Goal: Information Seeking & Learning: Learn about a topic

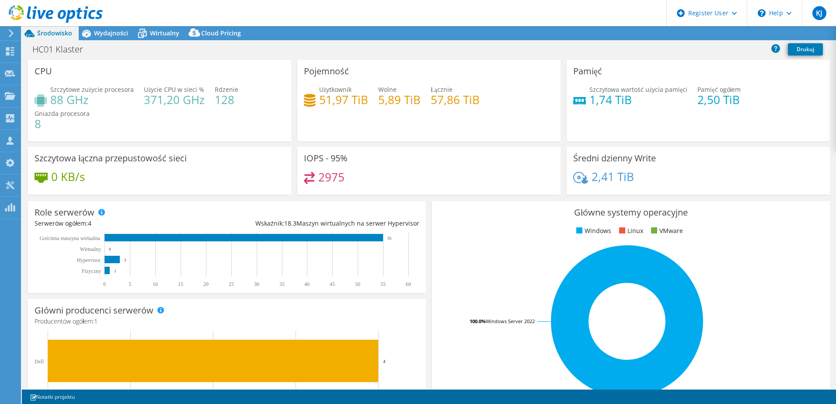
select select "EUFrankfurt"
select select "EUR"
click at [109, 33] on span "Wydajności" at bounding box center [111, 33] width 34 height 8
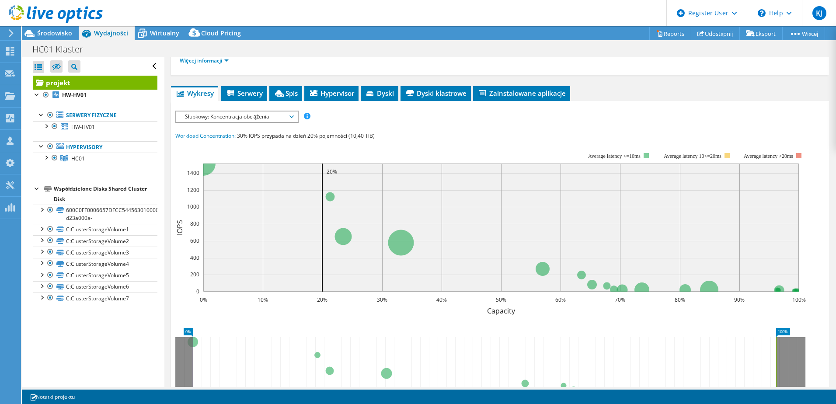
scroll to position [131, 0]
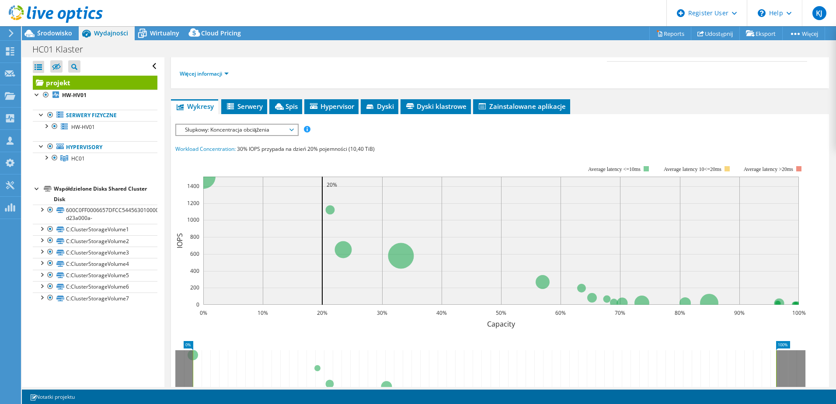
click at [286, 131] on span "Słupkowy: Koncentracja obciążenia" at bounding box center [237, 130] width 112 height 10
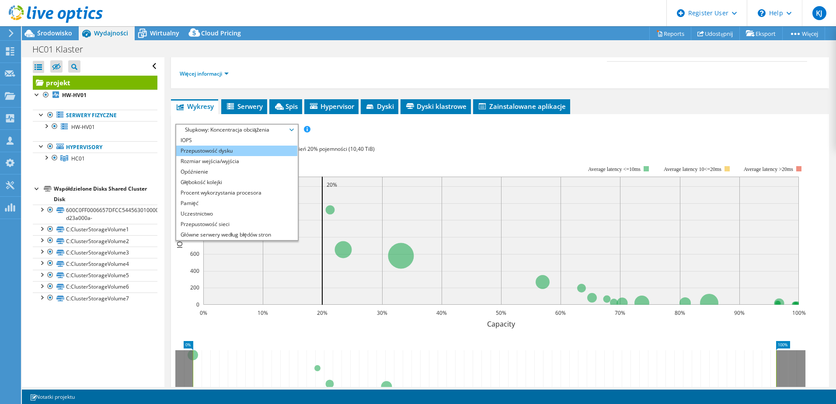
click at [229, 150] on li "Przepustowość dysku" at bounding box center [236, 151] width 121 height 10
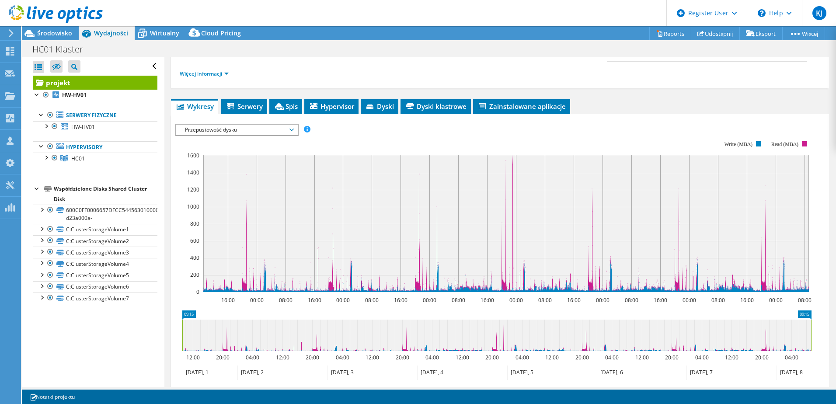
click at [283, 131] on span "Przepustowość dysku" at bounding box center [237, 130] width 112 height 10
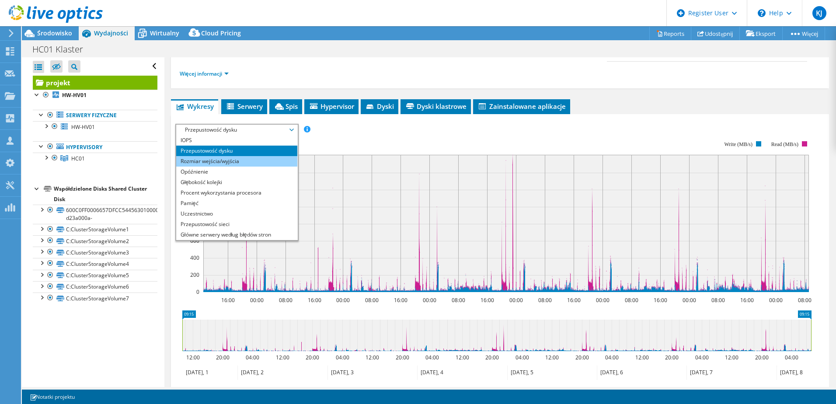
click at [232, 162] on li "Rozmiar wejścia/wyjścia" at bounding box center [236, 161] width 121 height 10
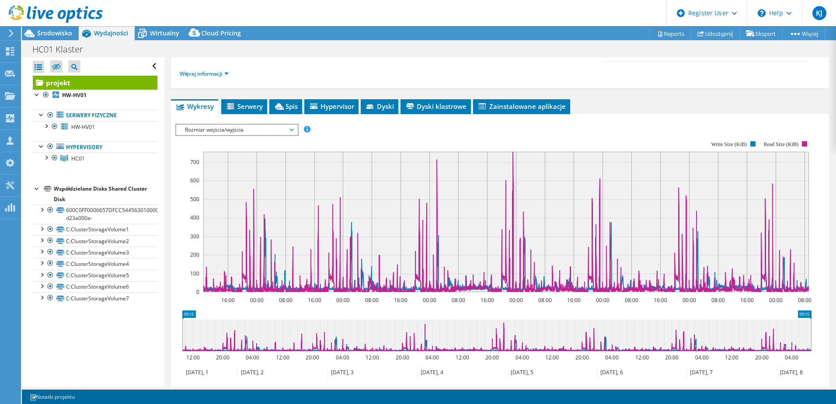
click at [287, 123] on div "IOPS Przepustowość dysku Rozmiar wejścia/wyjścia Opóźnienie Głębokość kolejki P…" at bounding box center [500, 270] width 650 height 303
click at [283, 136] on div "Rozmiar wejścia/wyjścia IOPS Przepustowość dysku Rozmiar wejścia/wyjścia Opóźni…" at bounding box center [236, 130] width 123 height 12
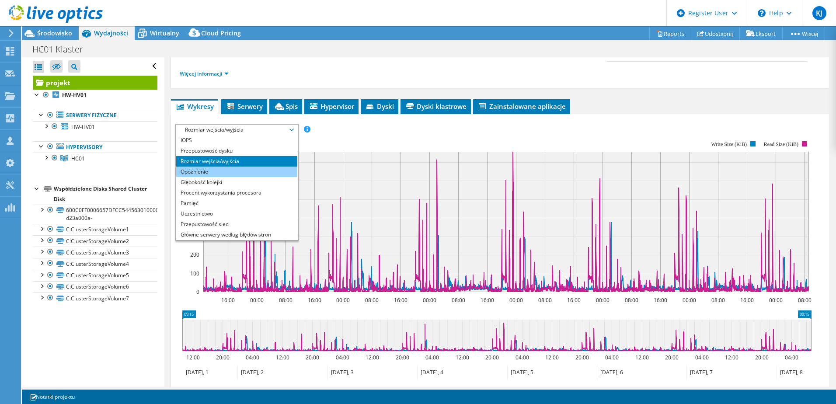
click at [223, 169] on li "Opóźnienie" at bounding box center [236, 172] width 121 height 10
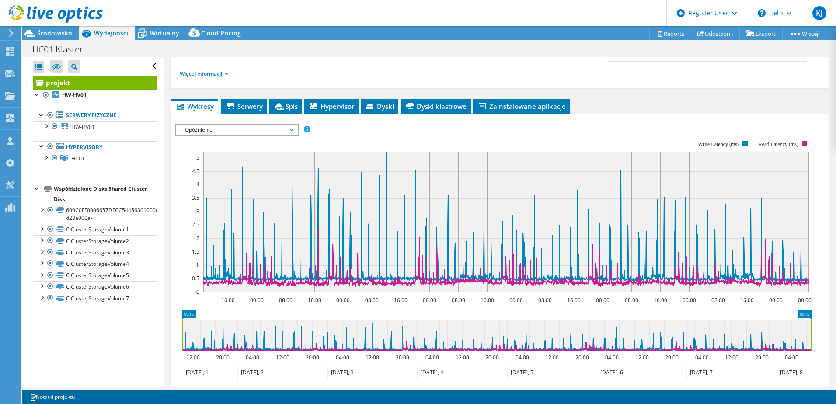
click at [259, 130] on span "Opóźnienie" at bounding box center [237, 130] width 112 height 10
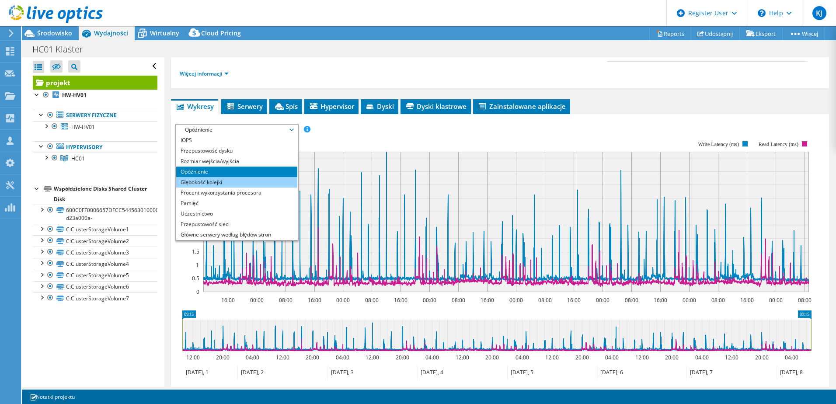
click at [220, 181] on li "Głębokość kolejki" at bounding box center [236, 182] width 121 height 10
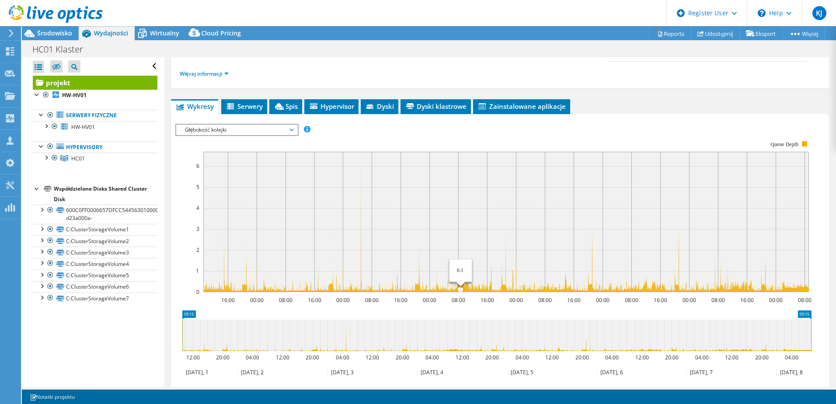
drag, startPoint x: 362, startPoint y: 265, endPoint x: 478, endPoint y: 280, distance: 116.9
click at [475, 283] on icon "16:00 00:00 08:00 16:00 00:00 08:00 16:00 00:00 08:00 16:00 00:00 08:00 16:00 0…" at bounding box center [496, 216] width 643 height 175
click at [241, 130] on span "Głębokość kolejki" at bounding box center [237, 130] width 112 height 10
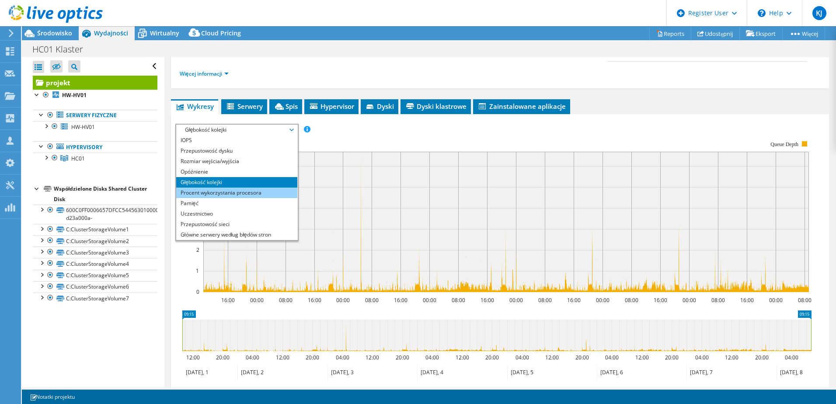
click at [226, 192] on li "Procent wykorzystania procesora" at bounding box center [236, 193] width 121 height 10
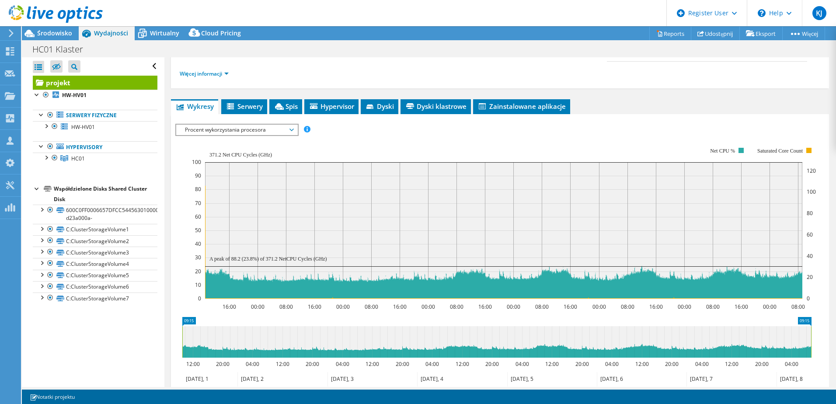
click at [268, 131] on span "Procent wykorzystania procesora" at bounding box center [237, 130] width 112 height 10
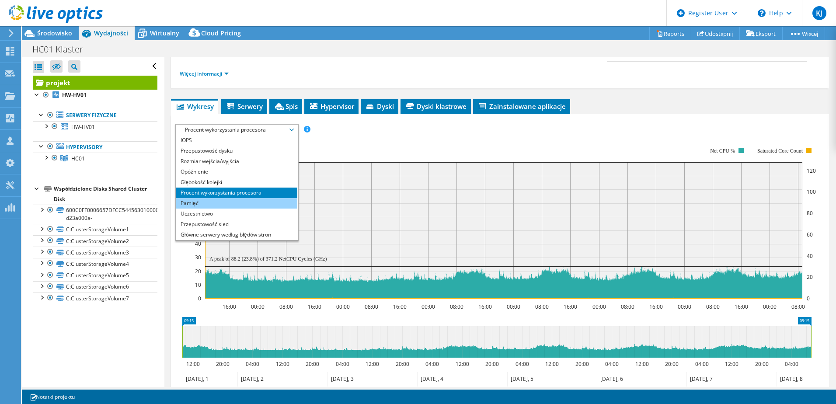
click at [209, 200] on li "Pamięć" at bounding box center [236, 203] width 121 height 10
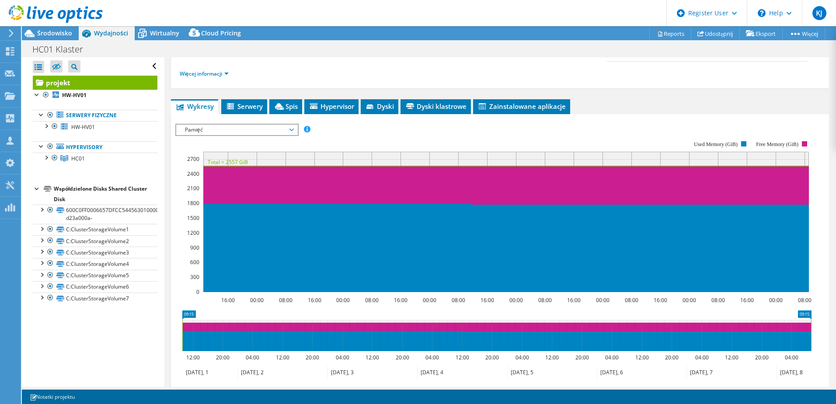
click at [285, 128] on span "Pamięć" at bounding box center [237, 130] width 112 height 10
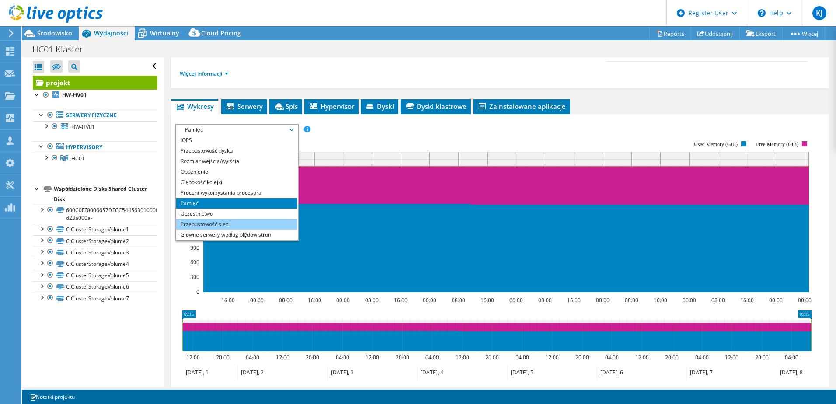
click at [224, 223] on li "Przepustowość sieci" at bounding box center [236, 224] width 121 height 10
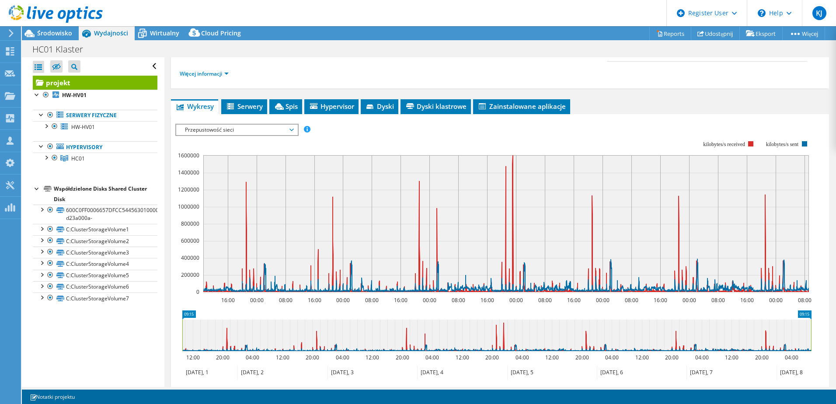
click at [229, 130] on span "Przepustowość sieci" at bounding box center [237, 130] width 112 height 10
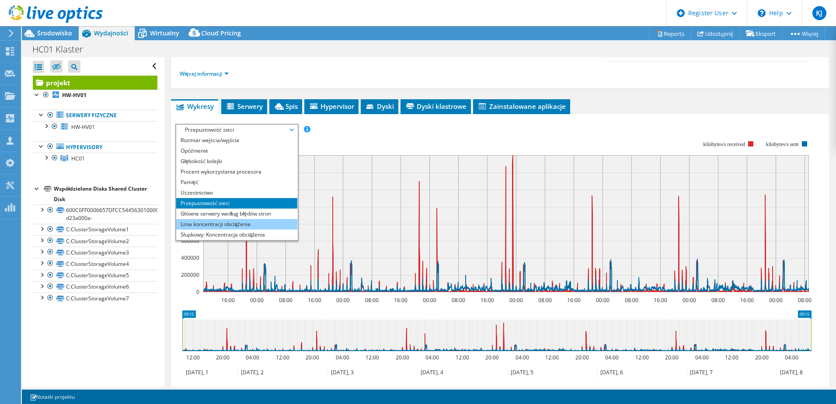
scroll to position [31, 0]
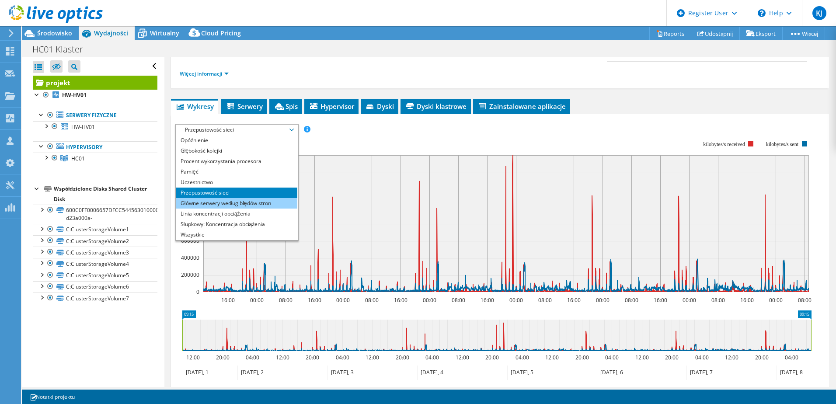
click at [243, 200] on li "Główne serwery według błędów stron" at bounding box center [236, 203] width 121 height 10
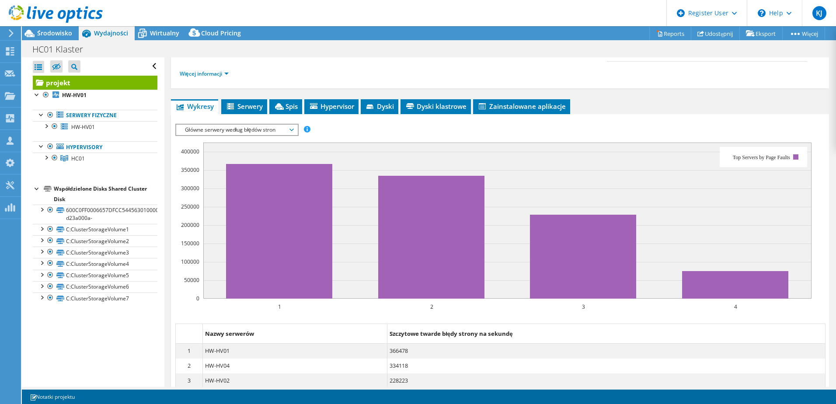
click at [238, 133] on span "Główne serwery według błędów stron" at bounding box center [237, 130] width 112 height 10
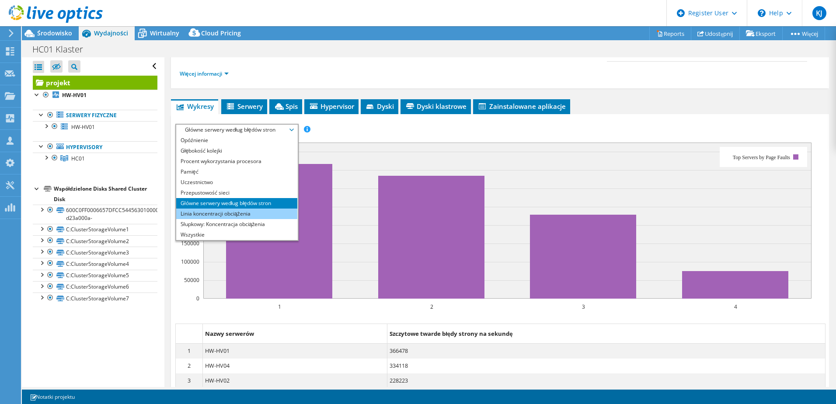
click at [221, 215] on li "Linia koncentracji obciążenia" at bounding box center [236, 214] width 121 height 10
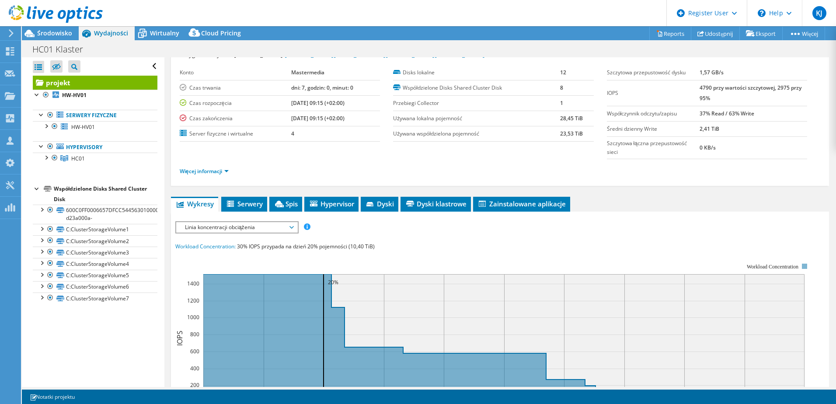
scroll to position [33, 0]
click at [237, 227] on span "Linia koncentracji obciążenia" at bounding box center [237, 228] width 112 height 10
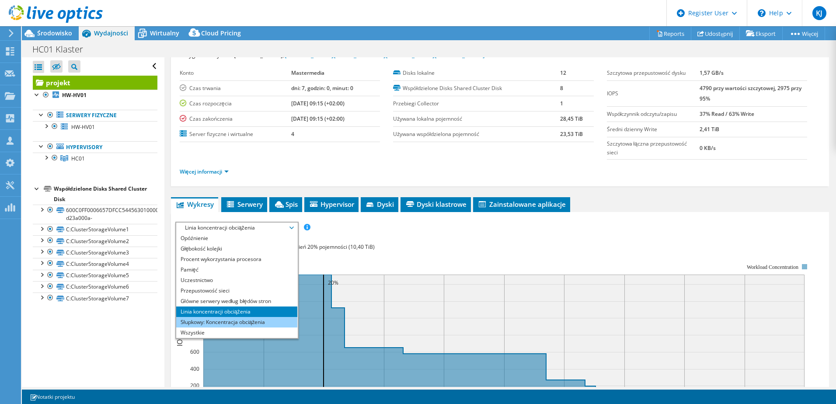
click at [213, 325] on li "Słupkowy: Koncentracja obciążenia" at bounding box center [236, 322] width 121 height 10
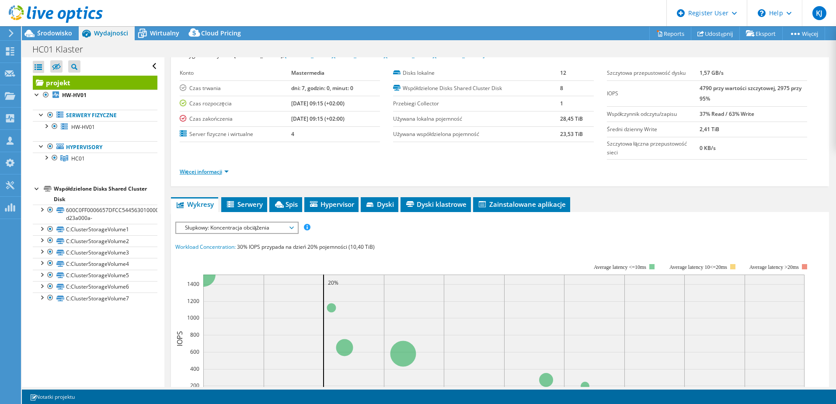
click at [223, 173] on link "Więcej informacji" at bounding box center [204, 171] width 49 height 7
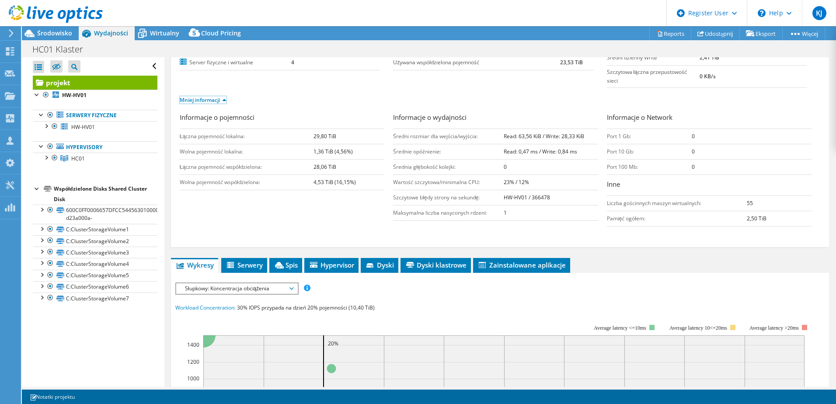
scroll to position [121, 0]
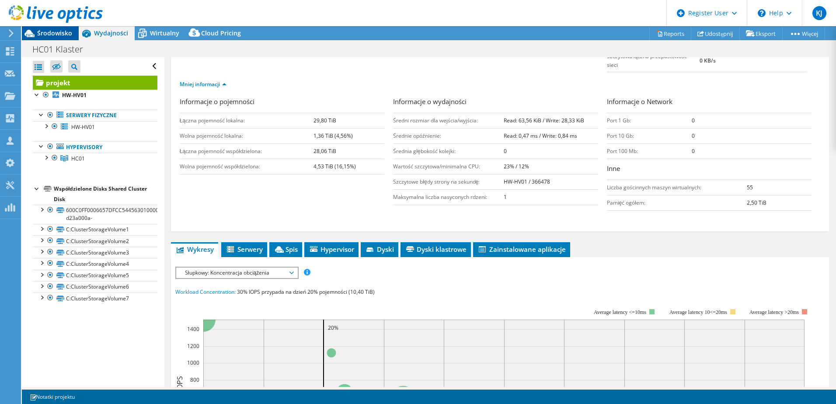
click at [52, 33] on span "Środowisko" at bounding box center [54, 33] width 35 height 8
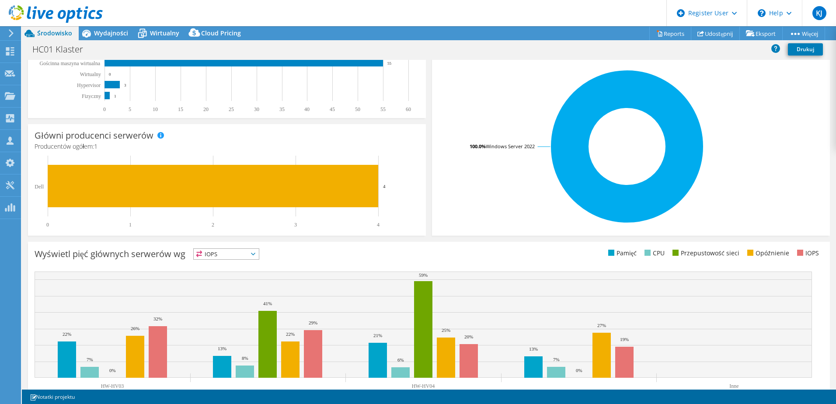
scroll to position [0, 0]
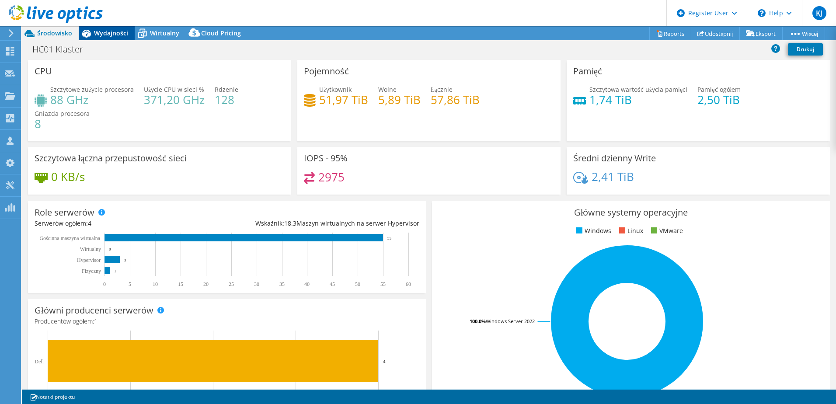
click at [100, 31] on span "Wydajności" at bounding box center [111, 33] width 34 height 8
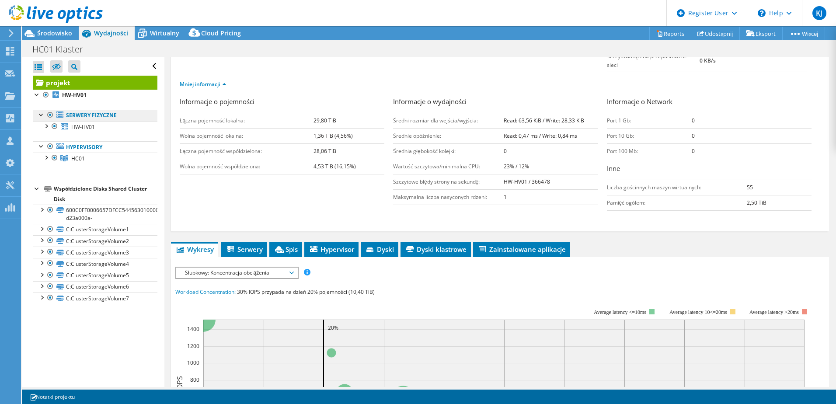
click at [77, 115] on link "Serwery fizyczne" at bounding box center [95, 115] width 125 height 11
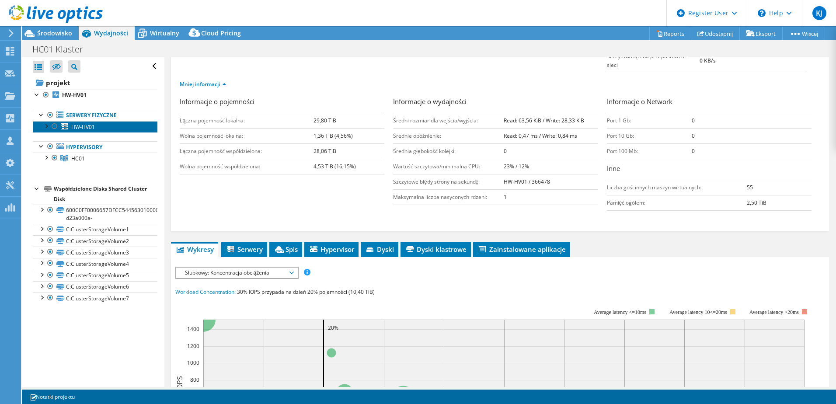
click at [79, 125] on span "HW-HV01" at bounding box center [83, 126] width 24 height 7
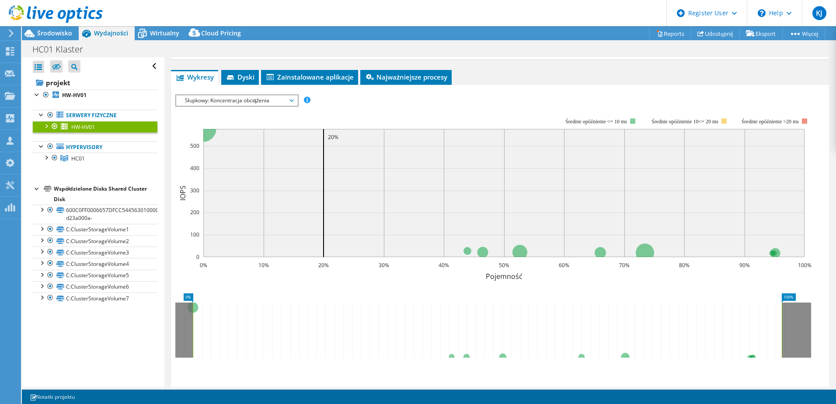
click at [223, 99] on span "Słupkowy: Koncentracja obciążenia" at bounding box center [237, 100] width 112 height 10
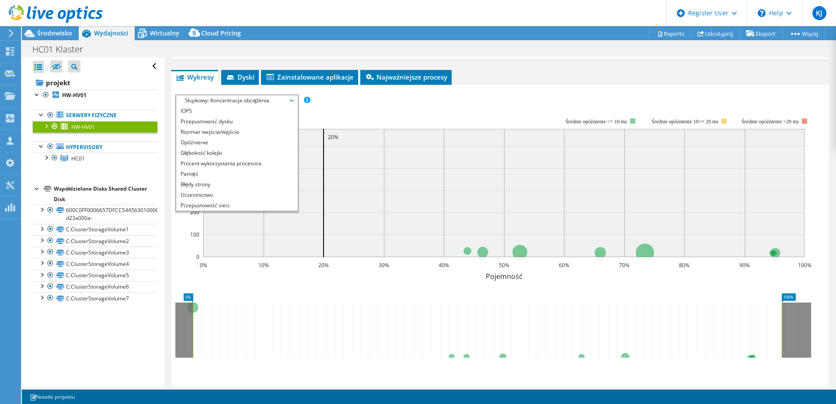
click at [360, 105] on div "IOPS Przepustowość dysku Rozmiar wejścia/wyjścia Opóźnienie Głębokość kolejki P…" at bounding box center [500, 100] width 650 height 12
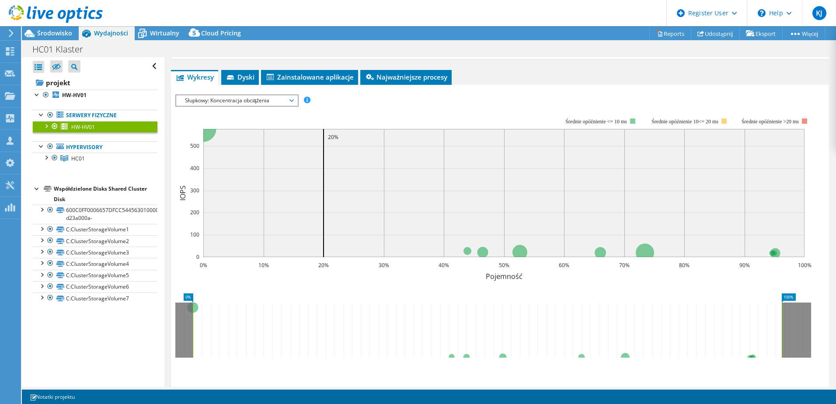
click at [44, 126] on div at bounding box center [46, 125] width 9 height 9
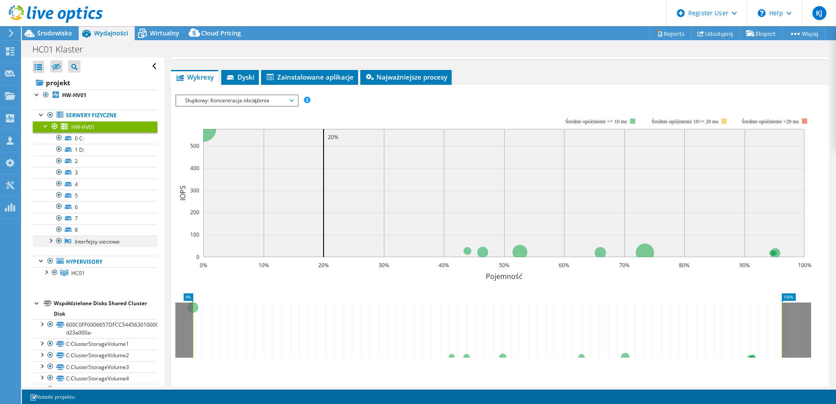
click at [52, 241] on div at bounding box center [50, 240] width 9 height 9
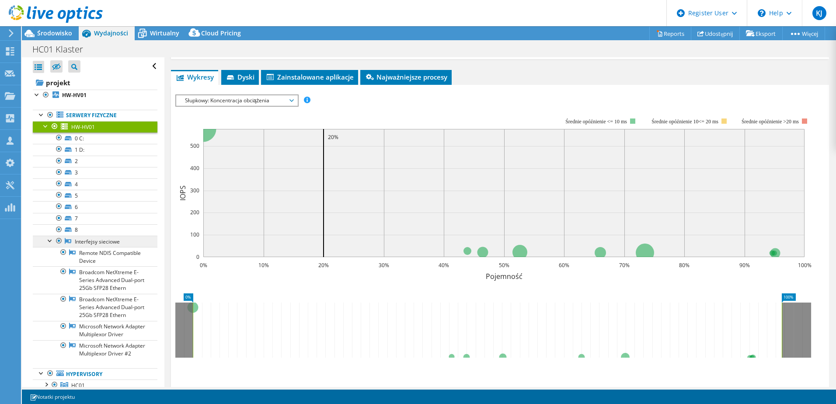
click at [94, 245] on link "Interfejsy sieciowe" at bounding box center [95, 241] width 125 height 11
click at [102, 255] on link "Remote NDIS Compatible Device" at bounding box center [95, 256] width 125 height 19
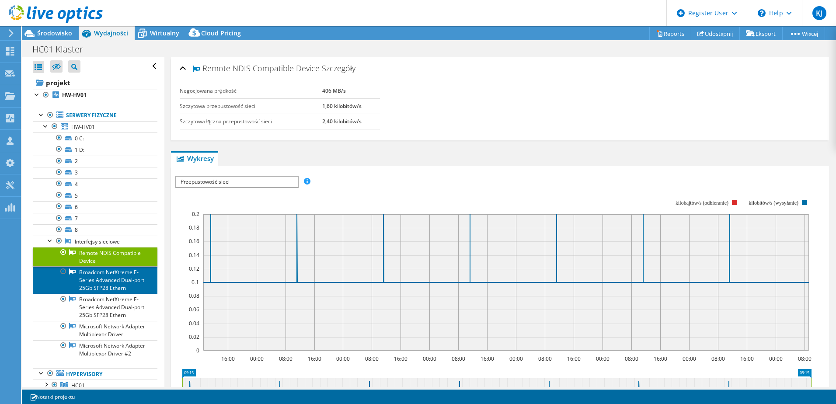
click at [117, 281] on link "Broadcom NetXtreme E-Series Advanced Dual-port 25Gb SFP28 Ethern" at bounding box center [95, 279] width 125 height 27
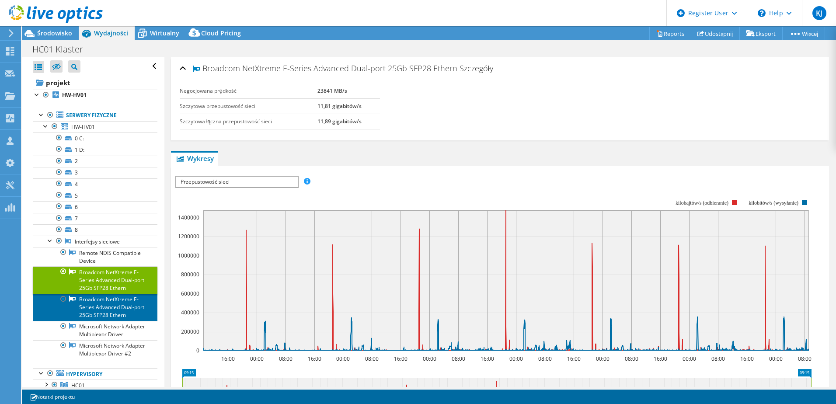
click at [95, 308] on link "Broadcom NetXtreme E-Series Advanced Dual-port 25Gb SFP28 Ethern" at bounding box center [95, 307] width 125 height 27
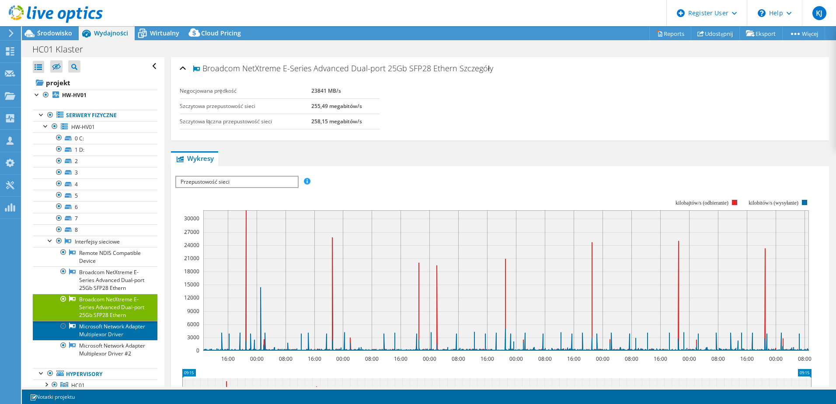
click at [109, 335] on link "Microsoft Network Adapter Multiplexor Driver" at bounding box center [95, 330] width 125 height 19
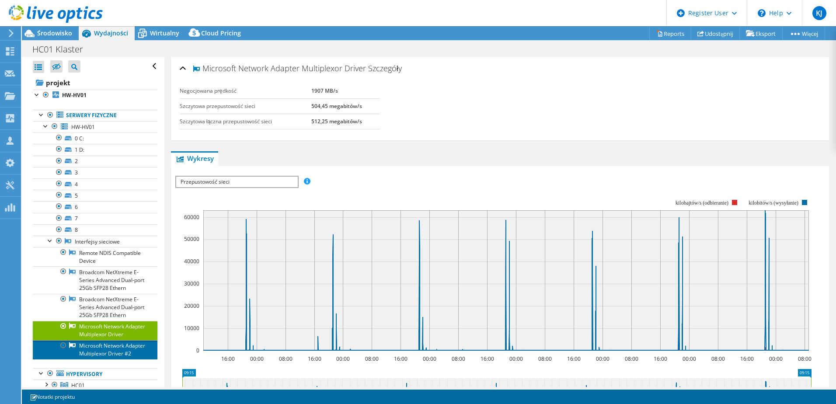
click at [112, 360] on link "Microsoft Network Adapter Multiplexor Driver #2" at bounding box center [95, 349] width 125 height 19
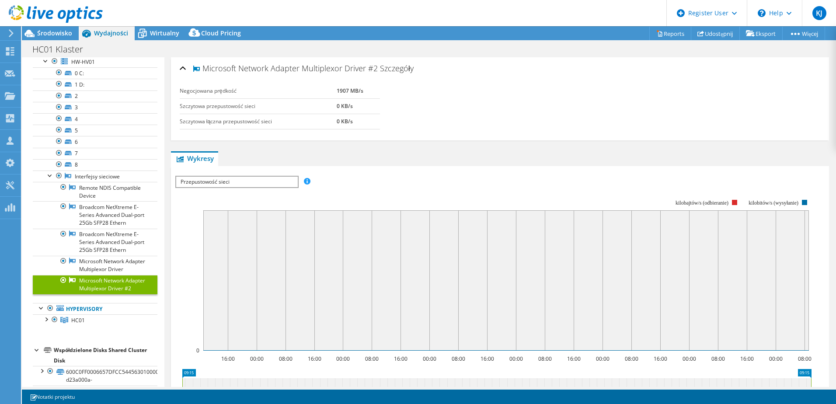
scroll to position [170, 0]
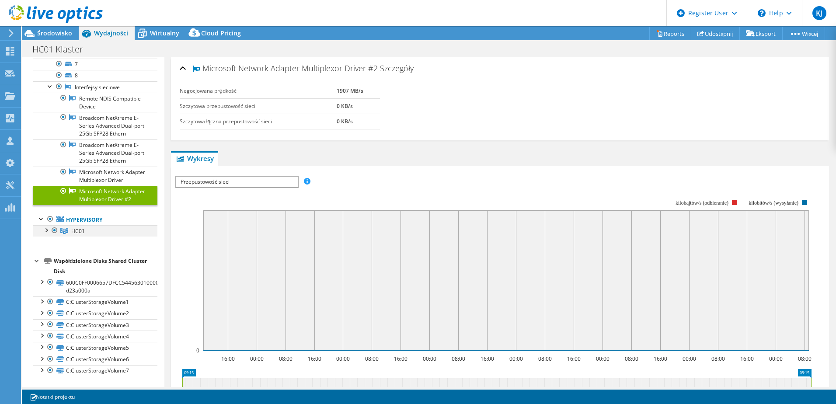
click at [46, 231] on div at bounding box center [46, 229] width 9 height 9
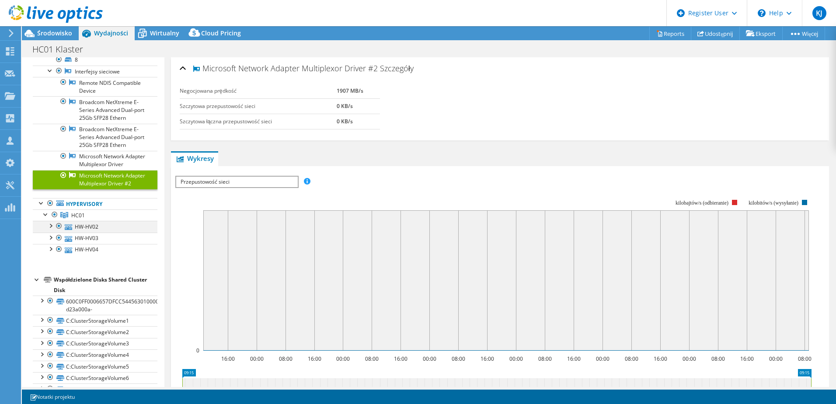
click at [51, 230] on div at bounding box center [50, 225] width 9 height 9
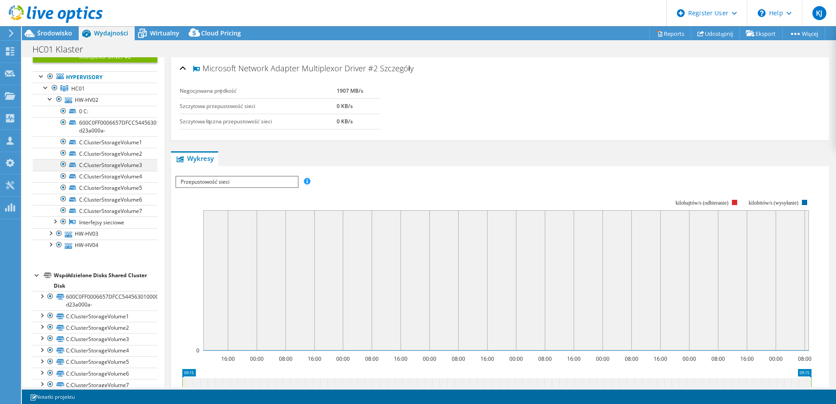
scroll to position [327, 0]
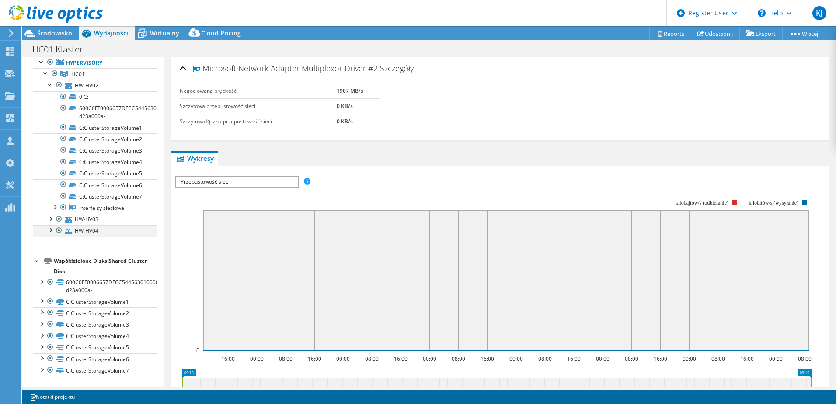
click at [52, 231] on div at bounding box center [50, 229] width 9 height 9
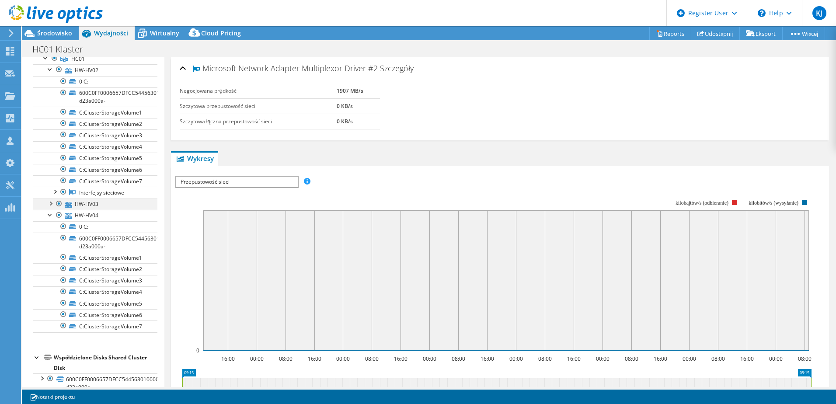
click at [52, 207] on div at bounding box center [50, 203] width 9 height 9
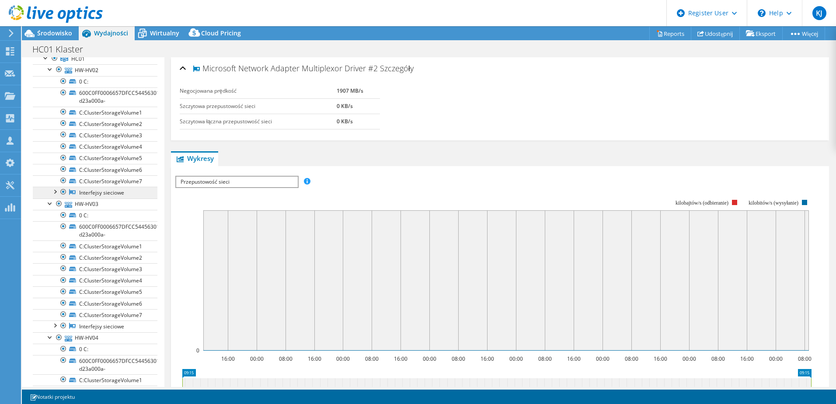
click at [91, 198] on link "Interfejsy sieciowe" at bounding box center [95, 192] width 125 height 11
click at [58, 196] on div at bounding box center [54, 191] width 9 height 9
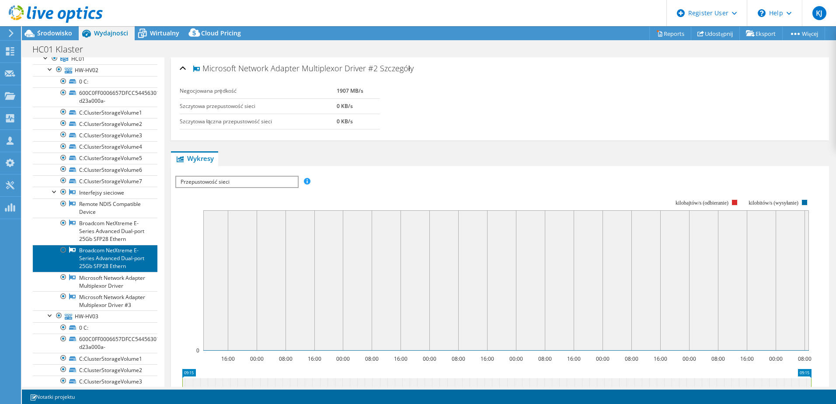
click at [97, 269] on link "Broadcom NetXtreme E-Series Advanced Dual-port 25Gb SFP28 Ethern" at bounding box center [95, 258] width 125 height 27
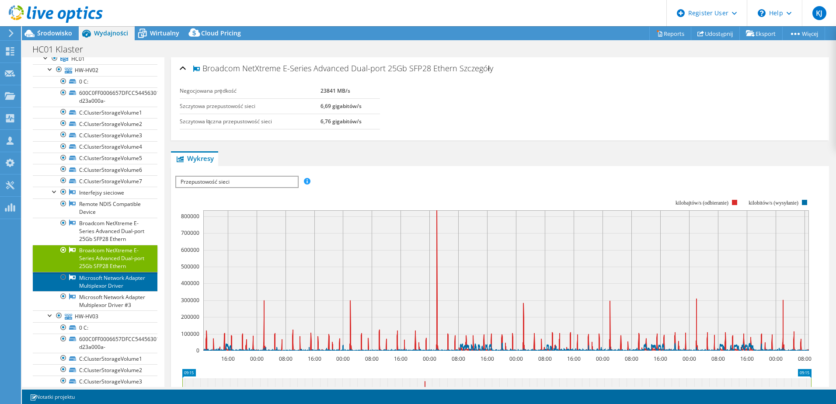
click at [95, 291] on link "Microsoft Network Adapter Multiplexor Driver" at bounding box center [95, 281] width 125 height 19
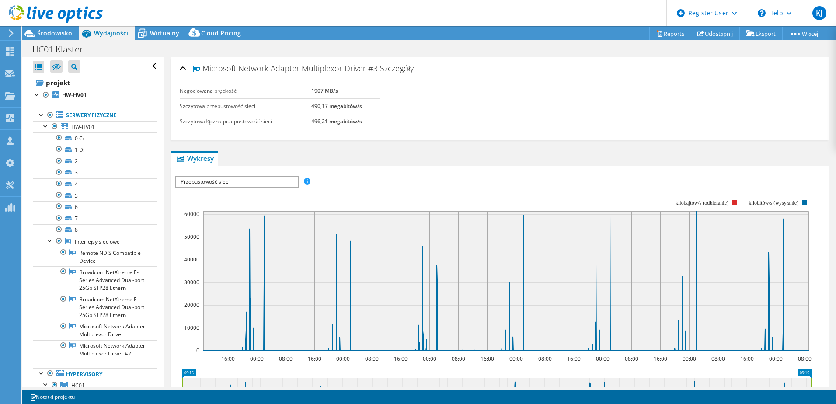
select select "EUFrankfurt"
select select "EUR"
click at [43, 126] on div at bounding box center [46, 125] width 9 height 9
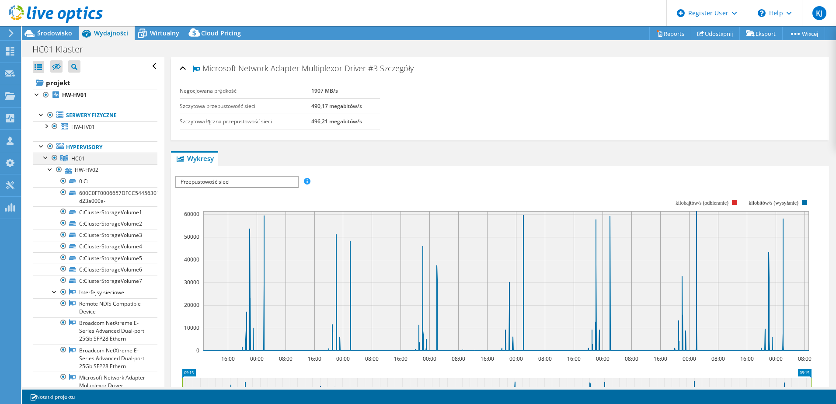
click at [45, 158] on div at bounding box center [46, 157] width 9 height 9
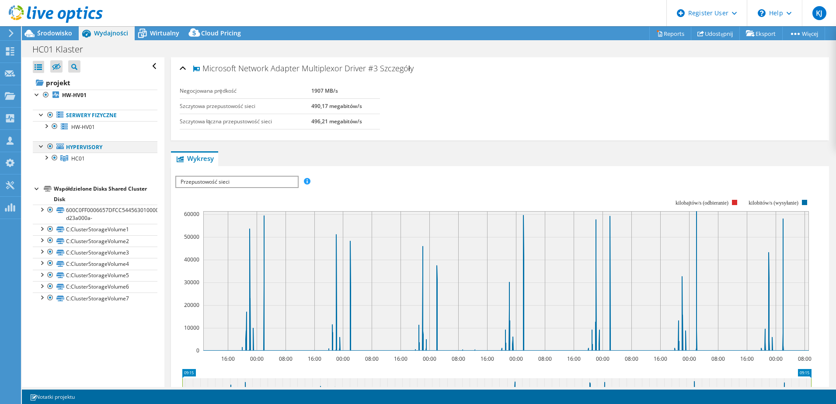
click at [41, 146] on div at bounding box center [41, 145] width 9 height 9
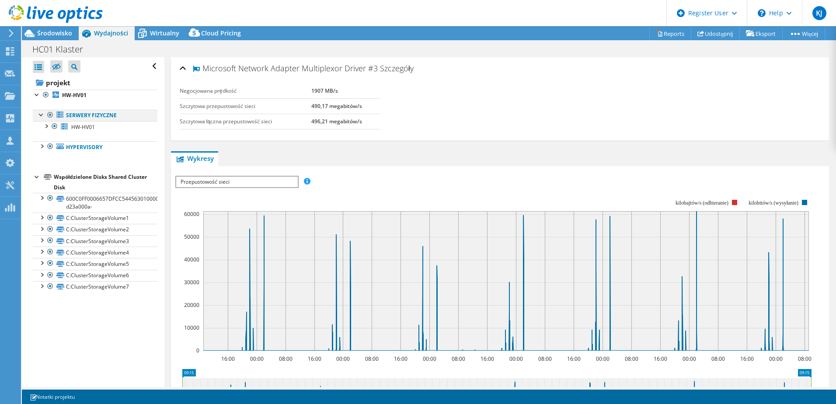
click at [40, 116] on div at bounding box center [41, 114] width 9 height 9
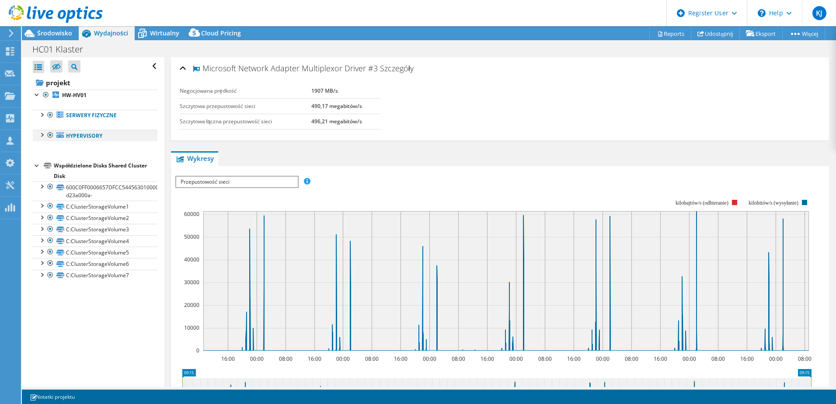
click at [42, 134] on div at bounding box center [41, 134] width 9 height 9
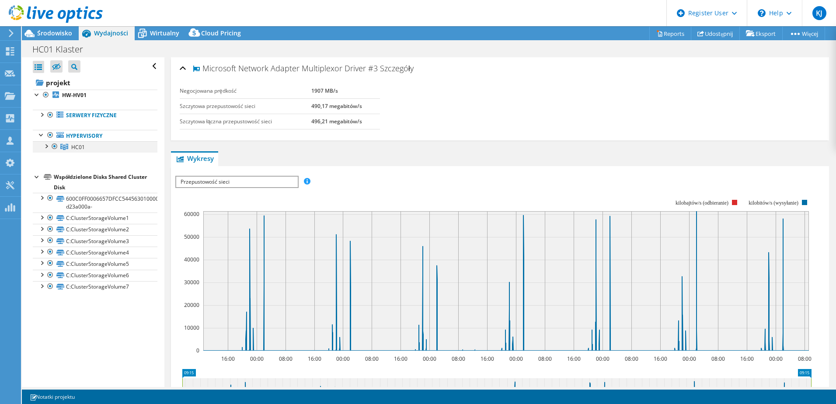
click at [46, 143] on div at bounding box center [46, 145] width 9 height 9
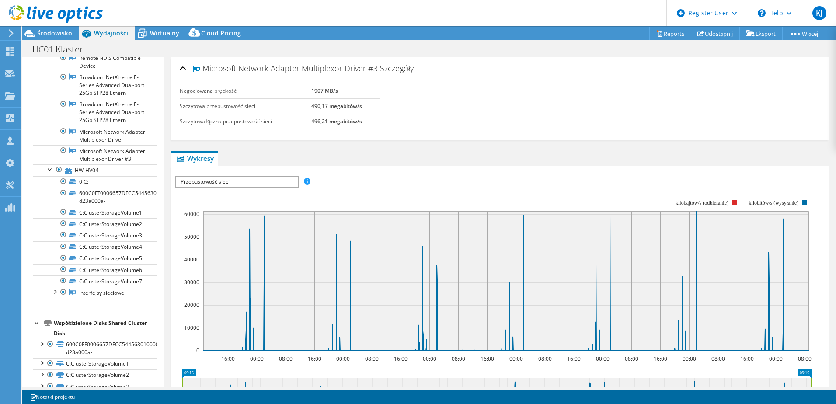
scroll to position [471, 0]
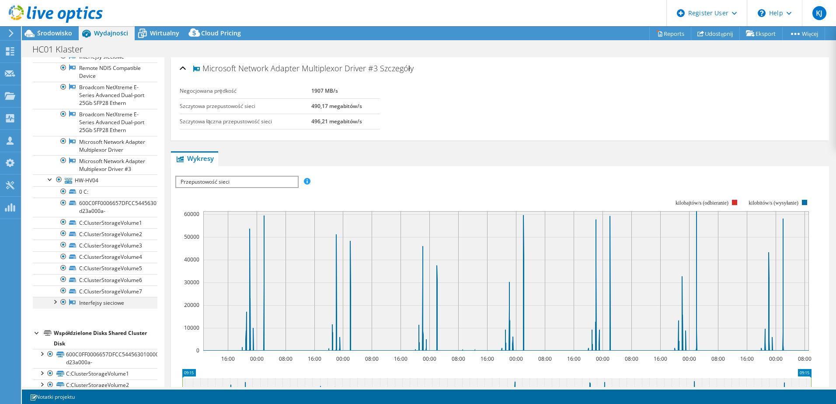
click at [54, 306] on div at bounding box center [54, 301] width 9 height 9
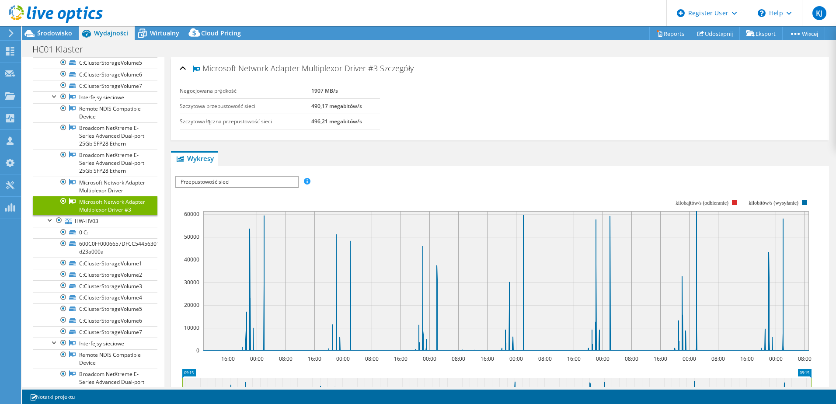
scroll to position [0, 0]
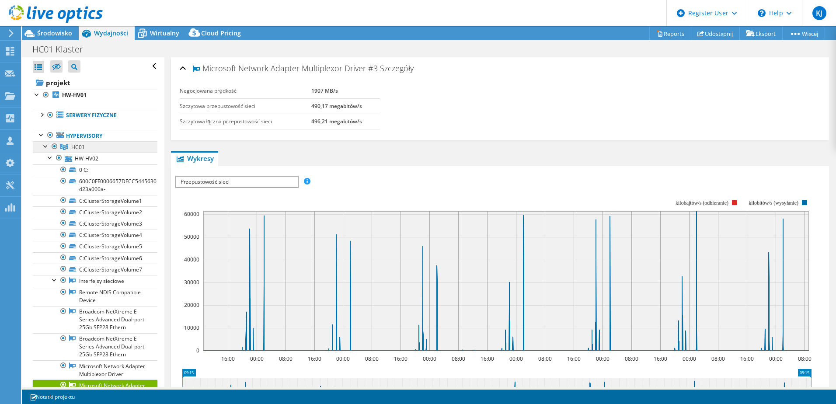
click at [78, 148] on span "HC01" at bounding box center [78, 146] width 14 height 7
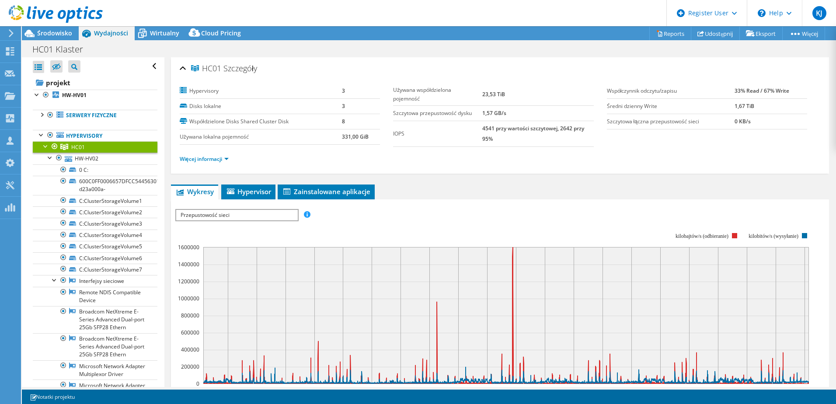
click at [250, 214] on span "Przepustowość sieci" at bounding box center [236, 215] width 121 height 10
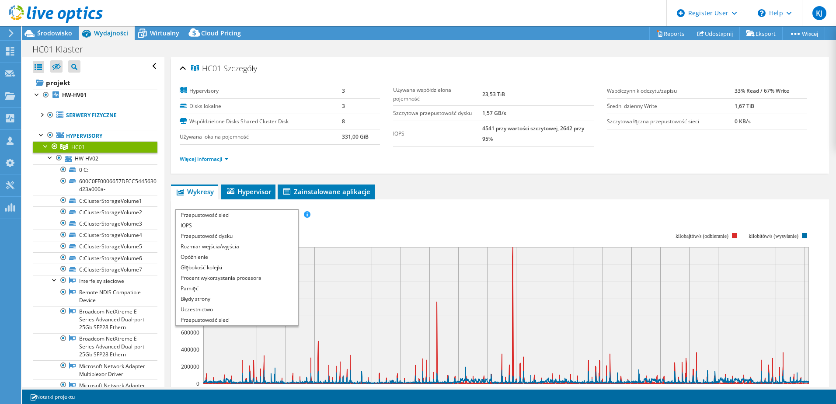
click at [386, 224] on rect at bounding box center [493, 308] width 636 height 175
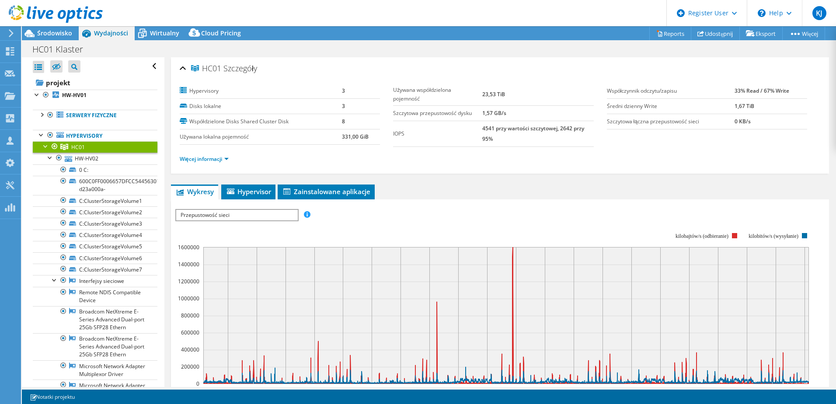
click at [476, 206] on div "IOPS Przepustowość dysku Rozmiar wejścia/wyjścia Opóźnienie Głębokość kolejki P…" at bounding box center [500, 360] width 650 height 310
click at [90, 113] on link "Serwery fizyczne" at bounding box center [95, 115] width 125 height 11
click at [41, 112] on div at bounding box center [41, 114] width 9 height 9
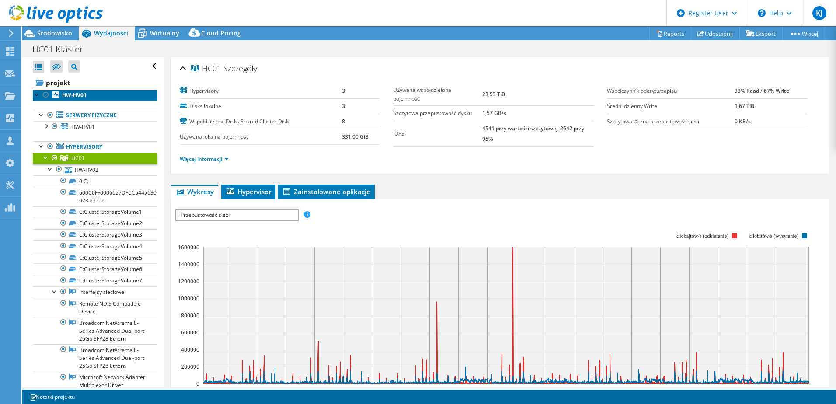
click at [68, 92] on b "HW-HV01" at bounding box center [74, 94] width 24 height 7
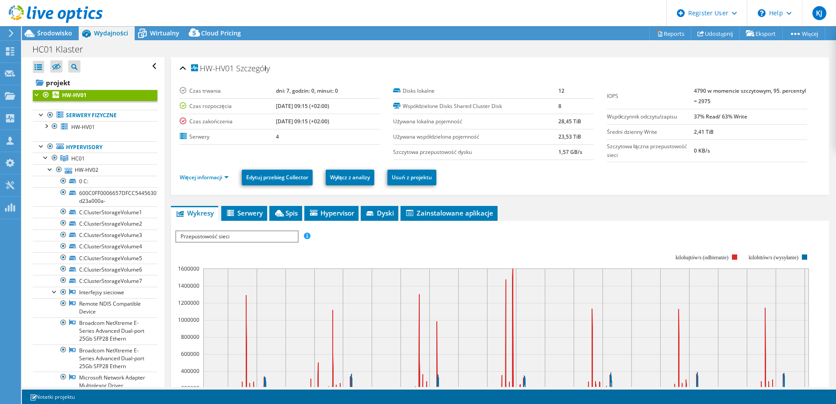
click at [716, 93] on b "4790 w momencie szczytowym, 95. percentyl = 2975" at bounding box center [750, 96] width 112 height 18
click at [49, 169] on div at bounding box center [50, 168] width 9 height 9
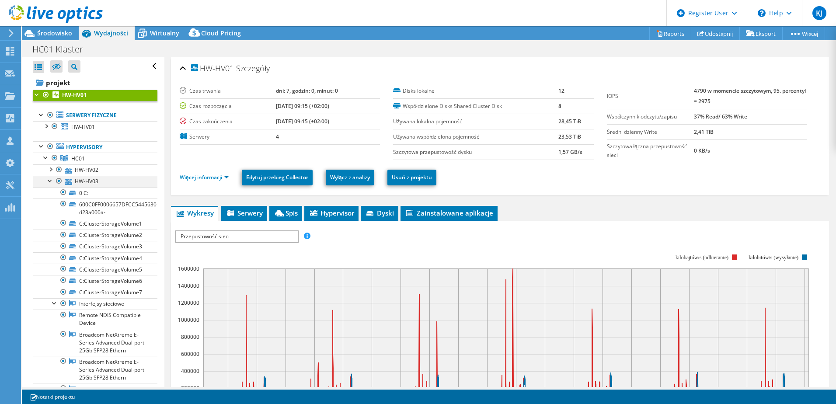
click at [50, 182] on div at bounding box center [50, 180] width 9 height 9
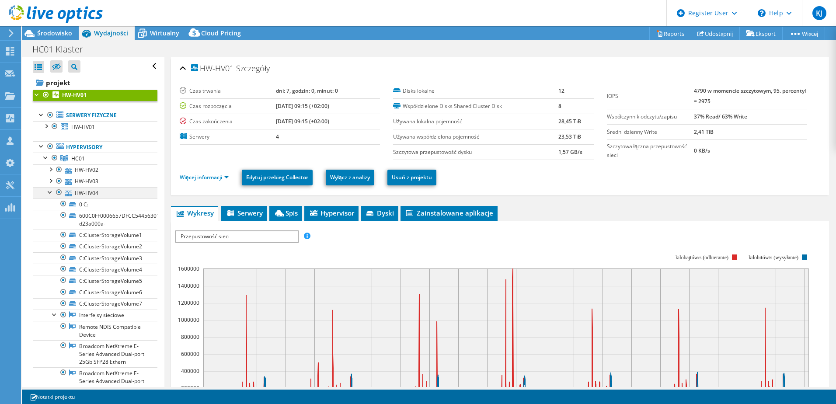
click at [50, 192] on div at bounding box center [50, 191] width 9 height 9
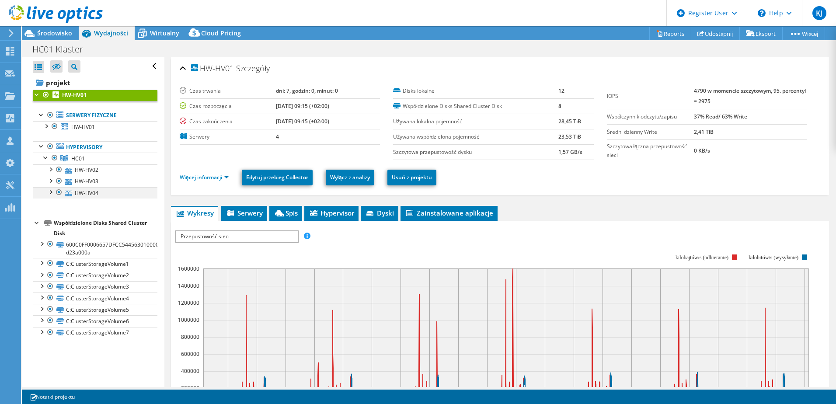
click at [51, 193] on div at bounding box center [50, 191] width 9 height 9
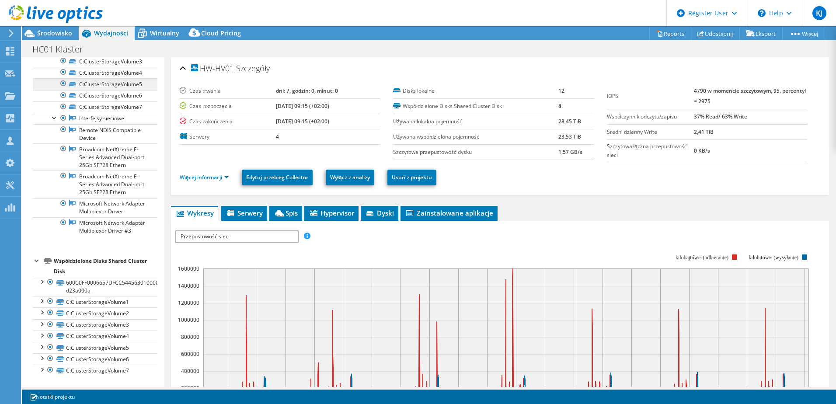
scroll to position [213, 0]
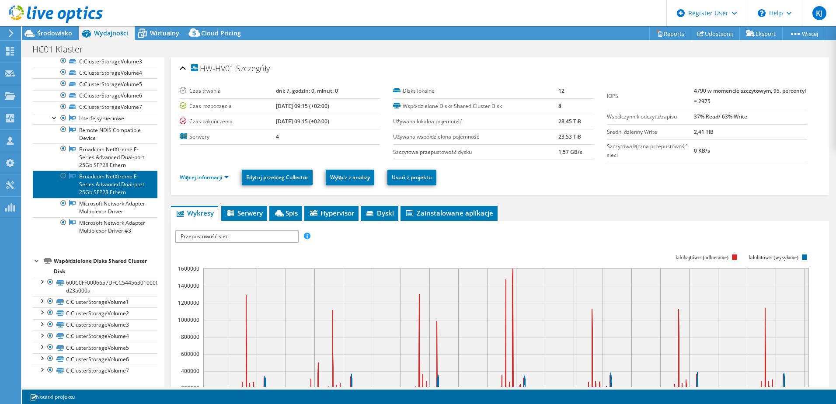
click at [115, 171] on link "Broadcom NetXtreme E-Series Advanced Dual-port 25Gb SFP28 Ethern" at bounding box center [95, 184] width 125 height 27
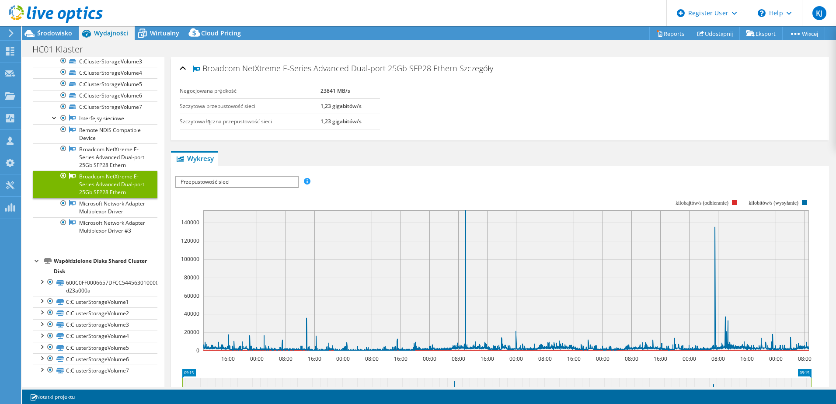
click at [381, 171] on div "IOPS Przepustowość dysku Rozmiar wejścia/wyjścia Opóźnienie Głębokość kolejki P…" at bounding box center [500, 323] width 650 height 315
click at [110, 198] on link "Microsoft Network Adapter Multiplexor Driver" at bounding box center [95, 207] width 125 height 19
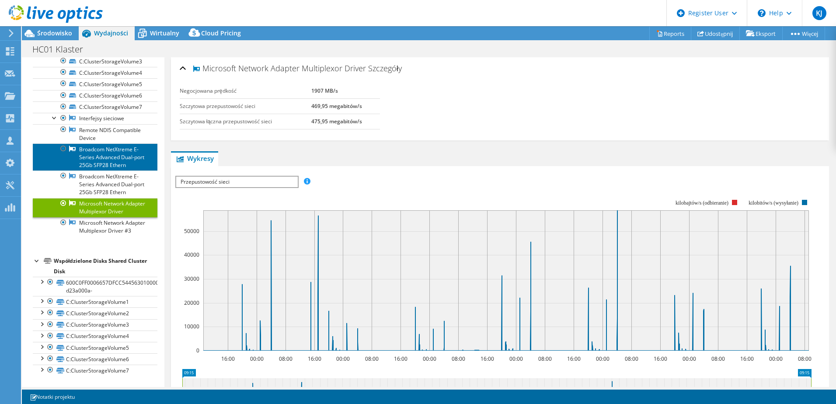
click at [97, 143] on link "Broadcom NetXtreme E-Series Advanced Dual-port 25Gb SFP28 Ethern" at bounding box center [95, 156] width 125 height 27
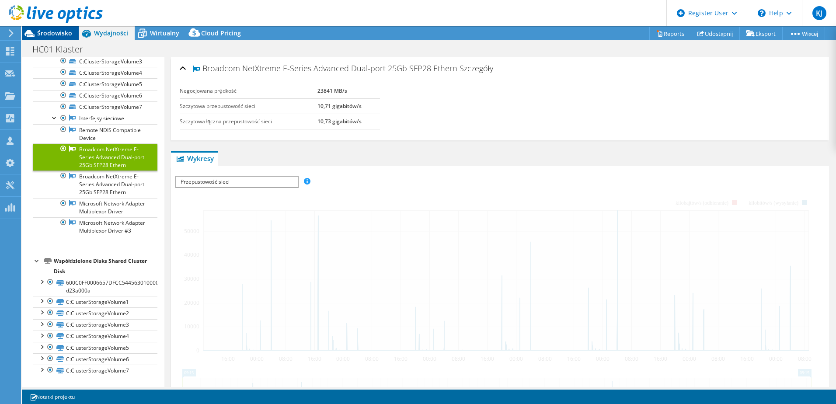
click at [47, 32] on span "Środowisko" at bounding box center [54, 33] width 35 height 8
